Goal: Download file/media

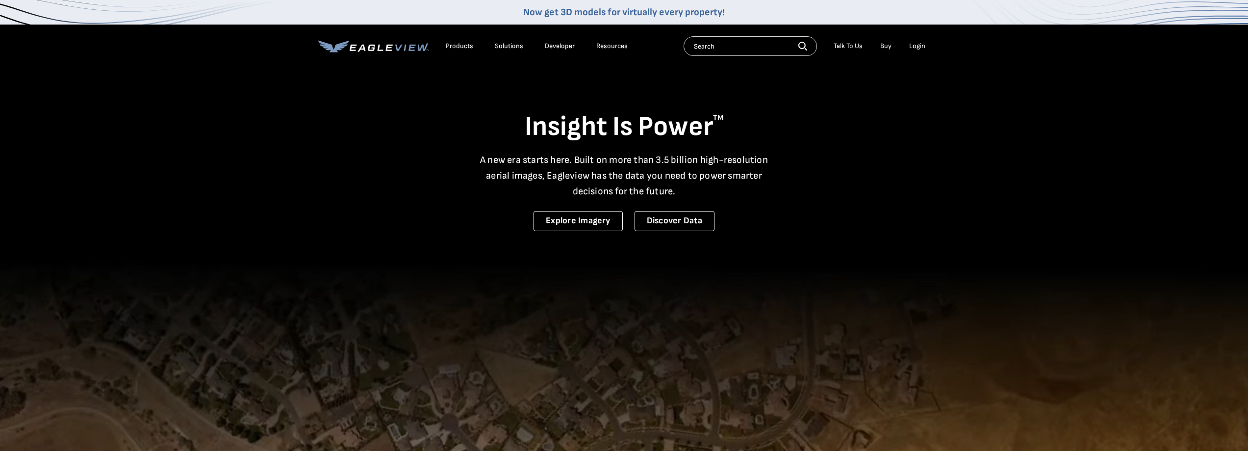
click at [923, 47] on div "Login" at bounding box center [917, 46] width 16 height 9
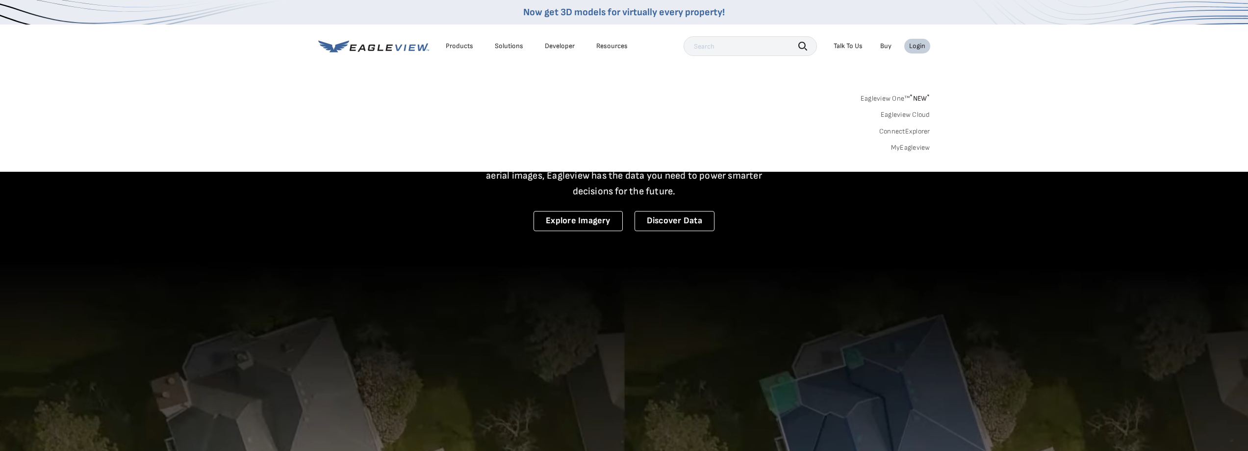
click at [917, 144] on link "MyEagleview" at bounding box center [910, 147] width 39 height 9
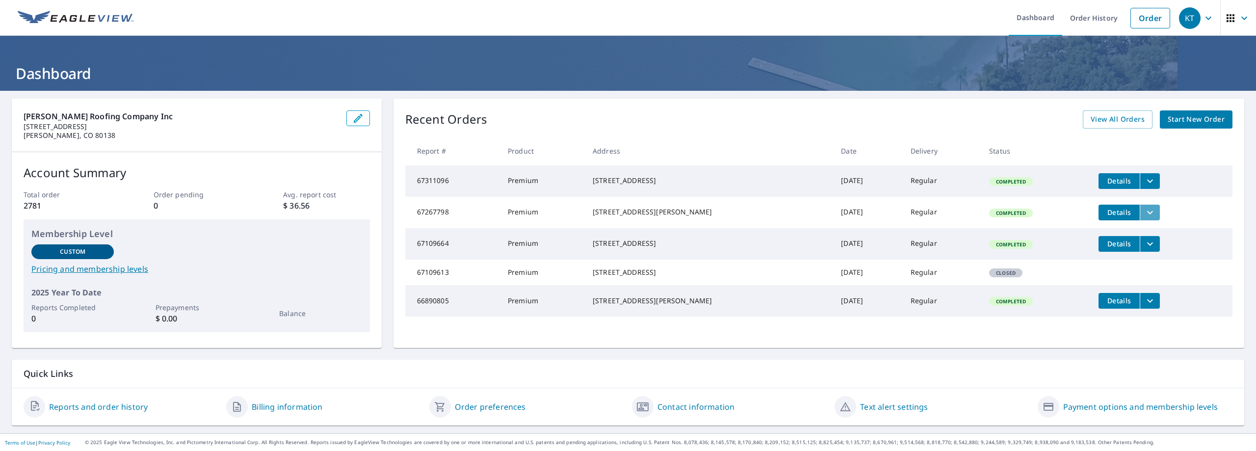
click at [1144, 214] on icon "filesDropdownBtn-67267798" at bounding box center [1150, 212] width 12 height 12
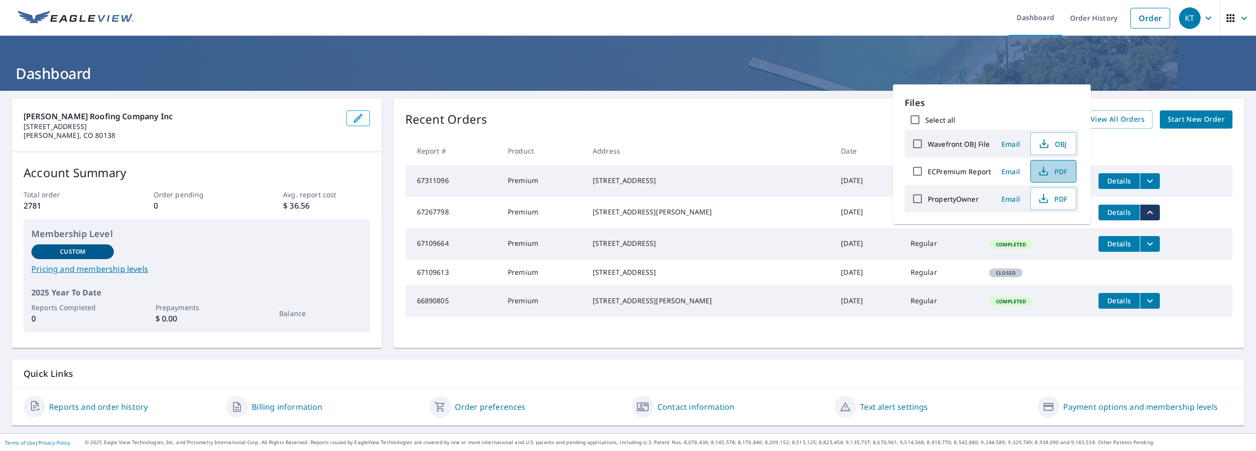
click at [1055, 169] on span "PDF" at bounding box center [1051, 171] width 31 height 12
